Goal: Transaction & Acquisition: Book appointment/travel/reservation

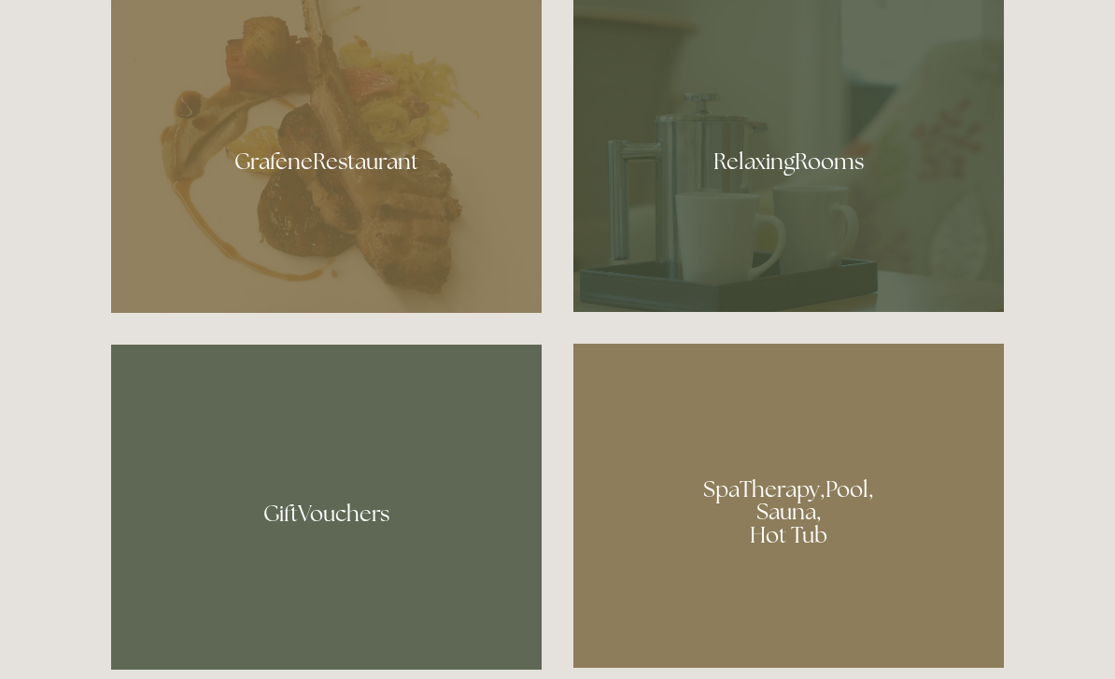
scroll to position [1135, 0]
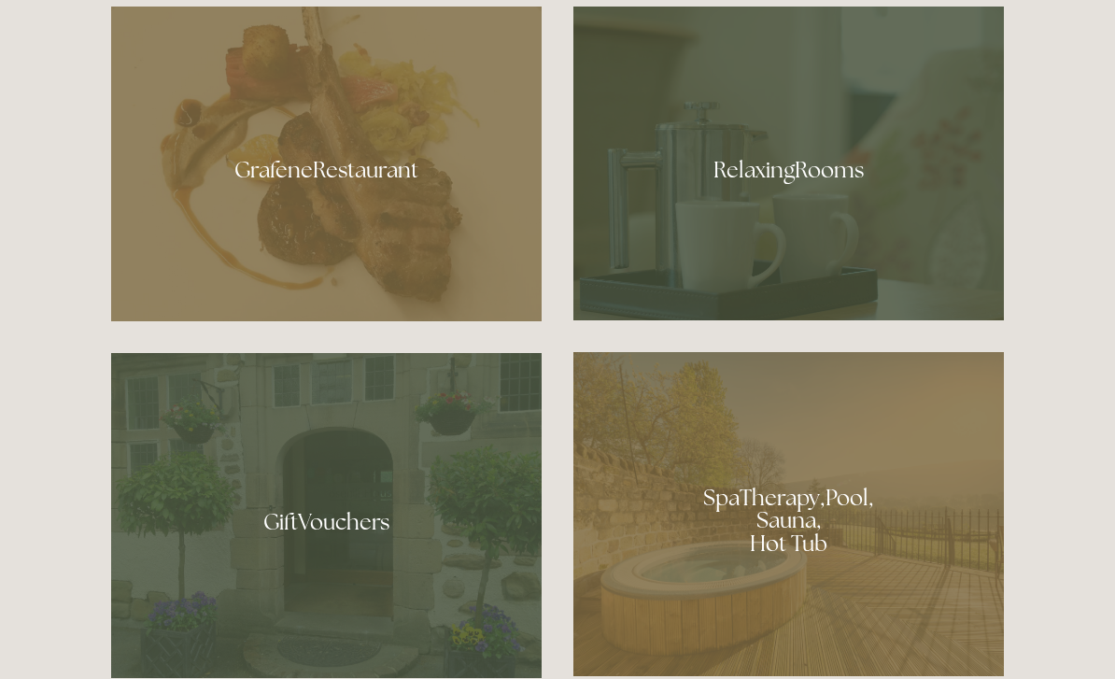
click at [759, 231] on div at bounding box center [788, 164] width 430 height 314
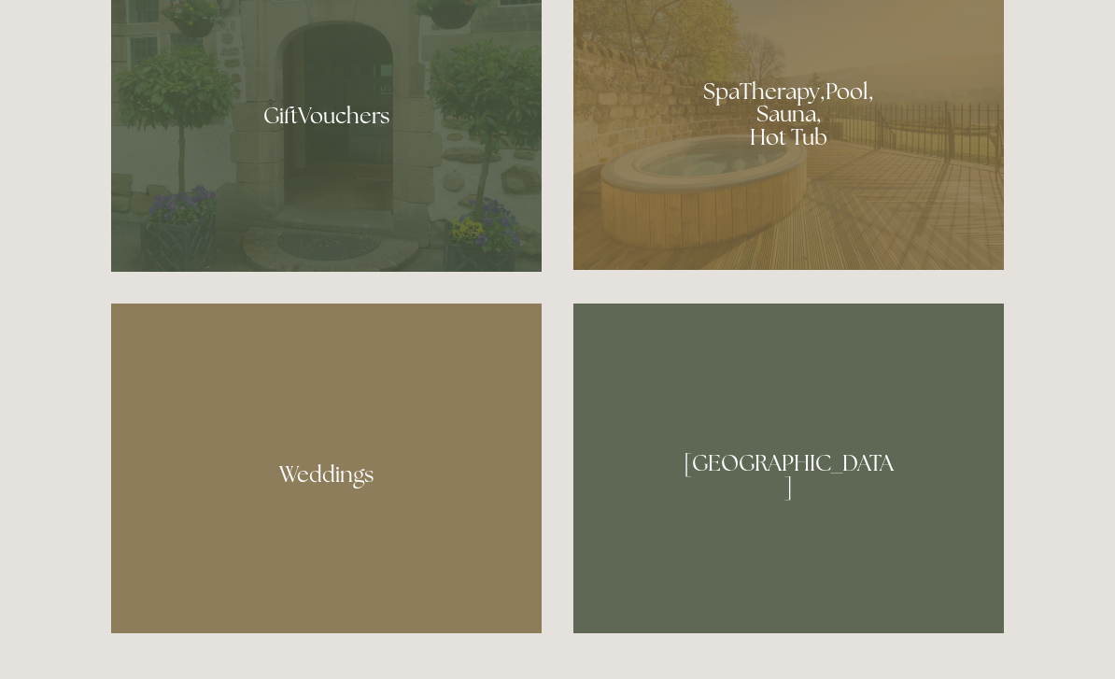
scroll to position [1542, 0]
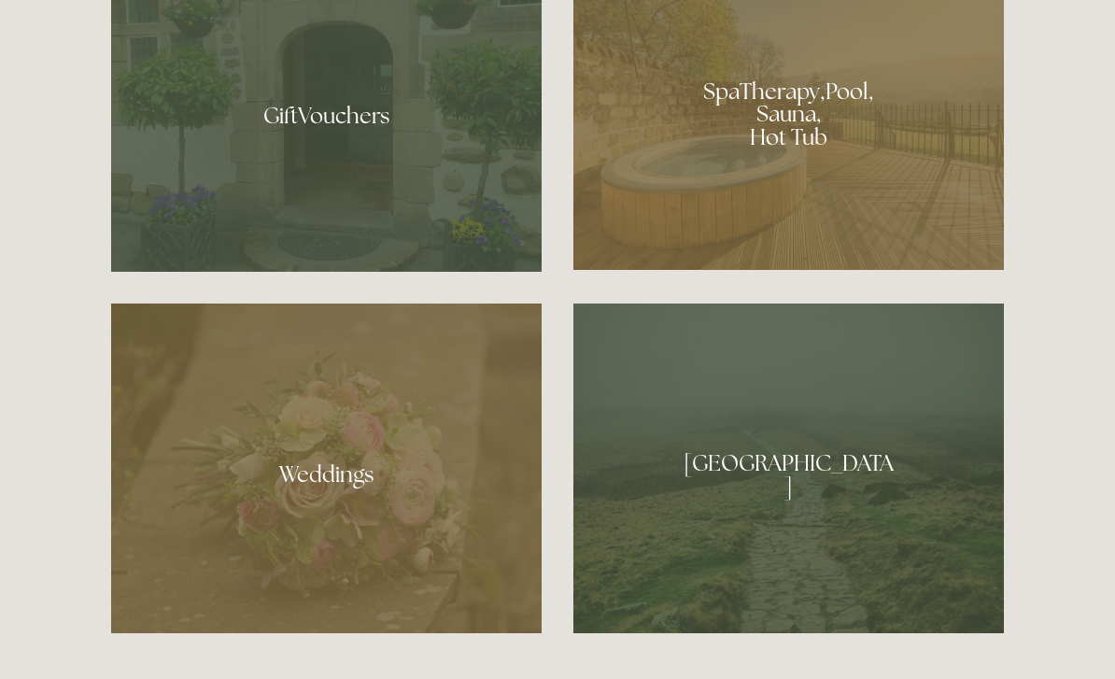
click at [848, 182] on div at bounding box center [788, 108] width 430 height 324
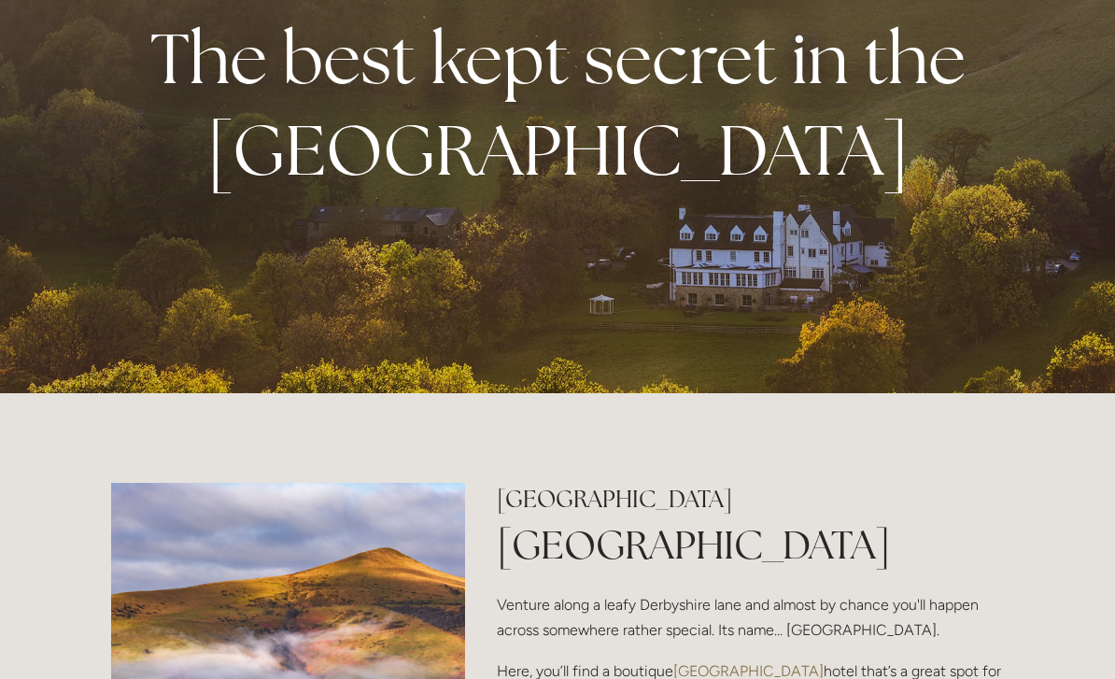
scroll to position [0, 0]
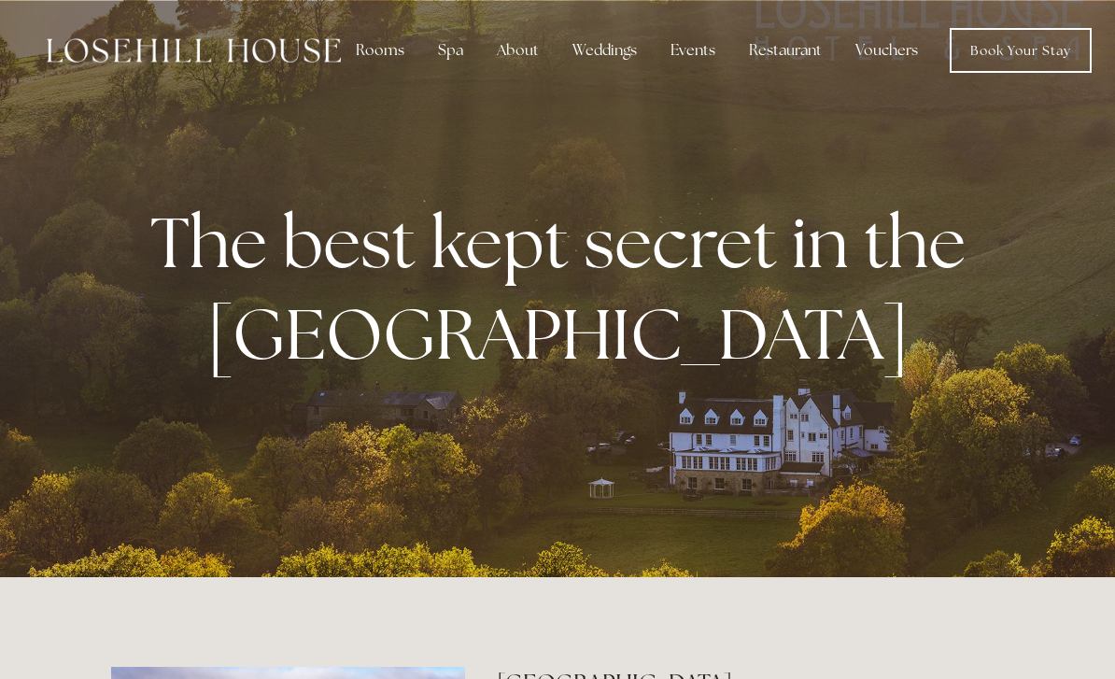
click at [695, 43] on div "Events" at bounding box center [692, 50] width 75 height 37
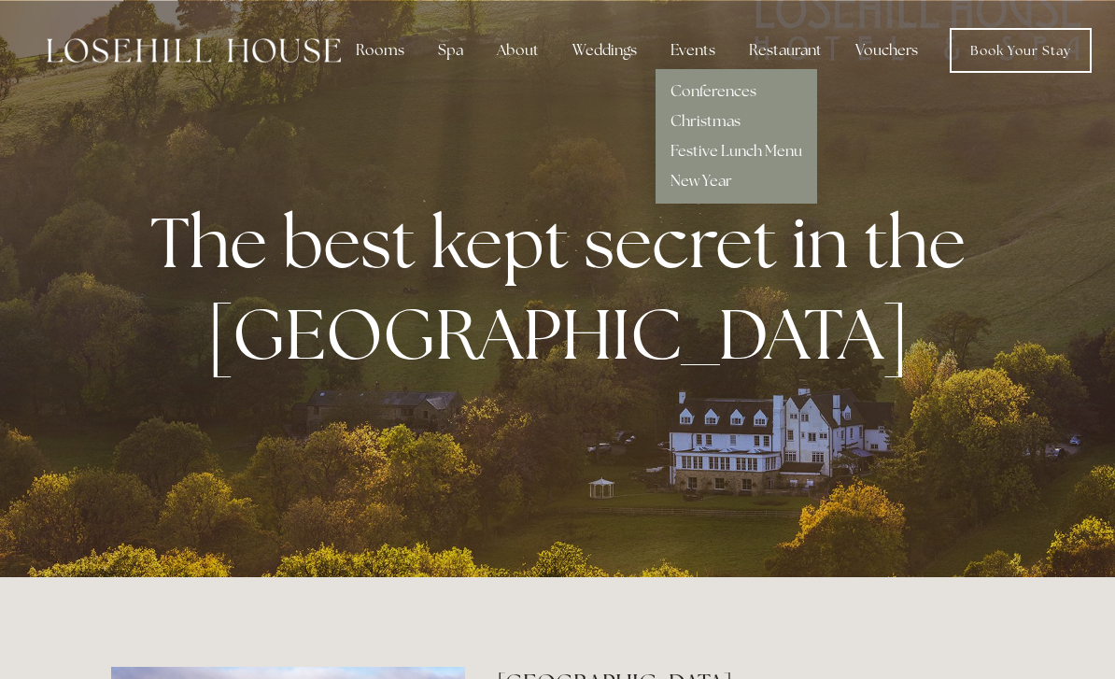
click at [1016, 48] on link "Book Your Stay" at bounding box center [1021, 50] width 142 height 45
